Goal: Find specific page/section: Find specific page/section

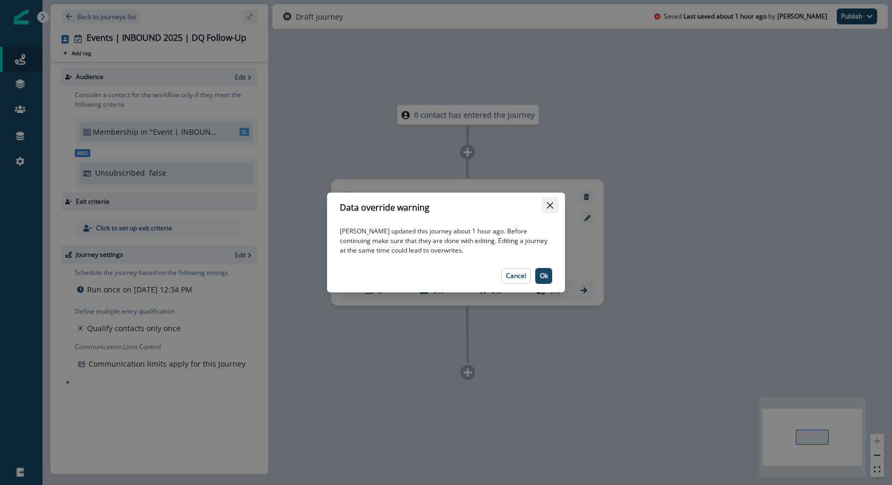
click at [551, 207] on icon "Close" at bounding box center [550, 205] width 6 height 6
click at [547, 202] on icon "Close" at bounding box center [550, 205] width 6 height 6
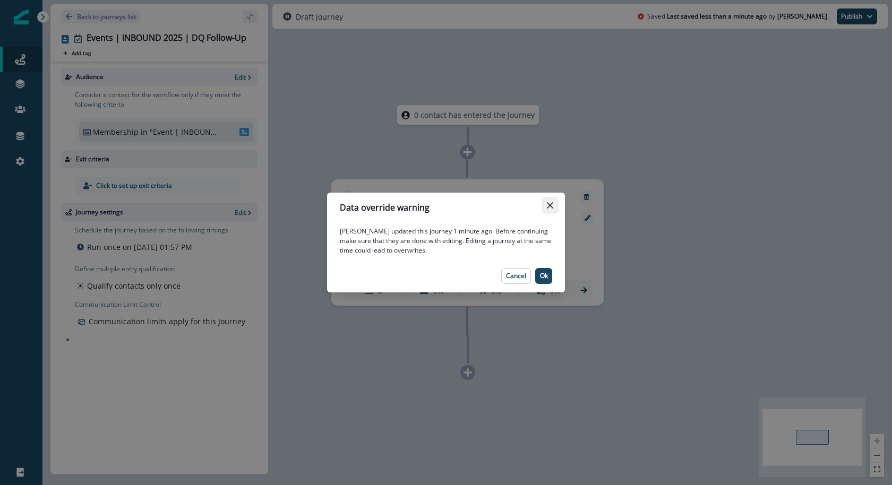
click at [549, 207] on icon "Close" at bounding box center [550, 205] width 6 height 6
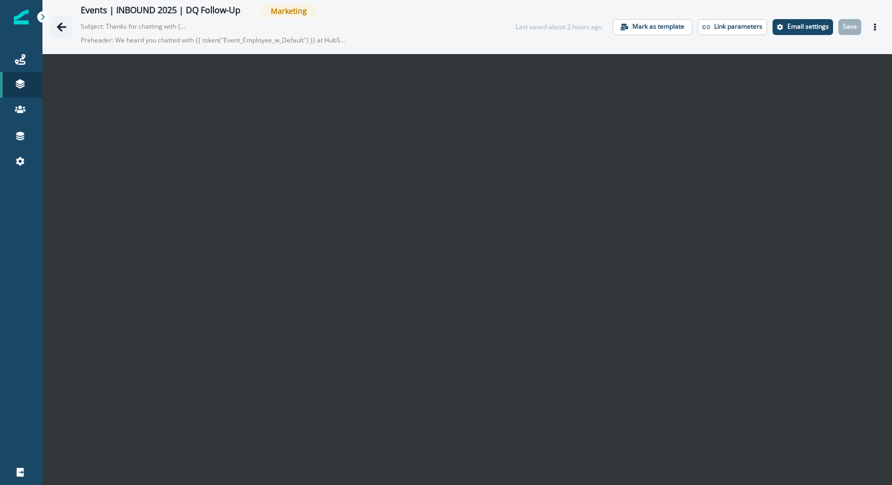
click at [66, 25] on icon "Go back" at bounding box center [61, 27] width 11 height 11
